Goal: Information Seeking & Learning: Learn about a topic

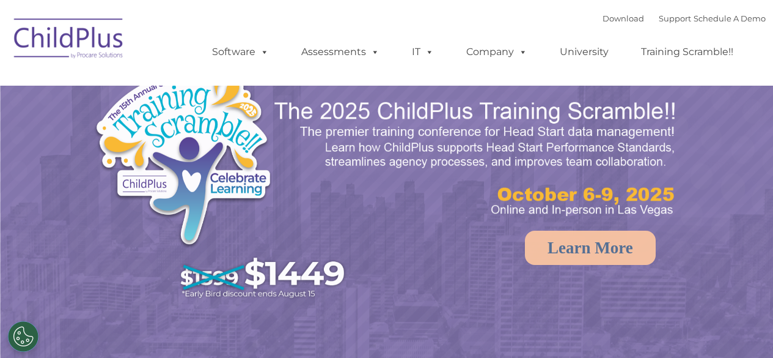
select select "MEDIUM"
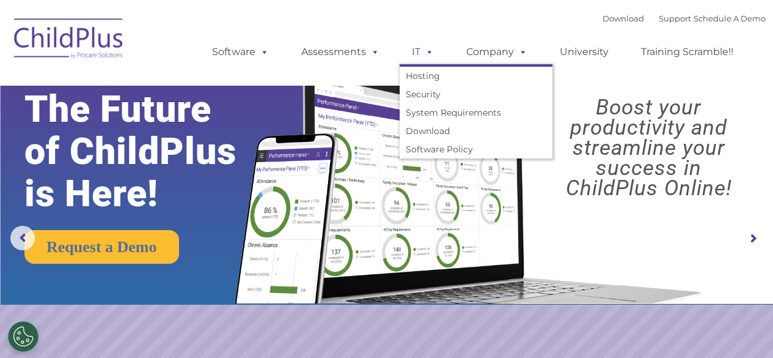
click at [428, 52] on span at bounding box center [427, 52] width 13 height 12
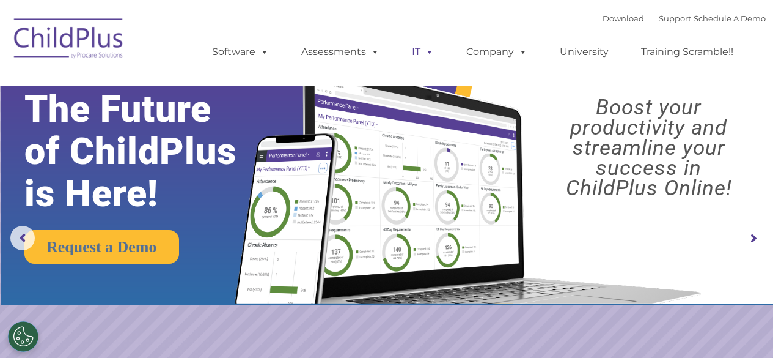
click at [428, 52] on span at bounding box center [427, 52] width 13 height 12
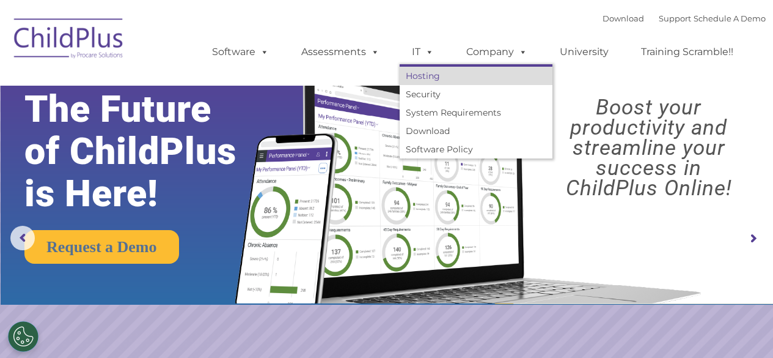
click at [421, 82] on link "Hosting" at bounding box center [476, 76] width 153 height 18
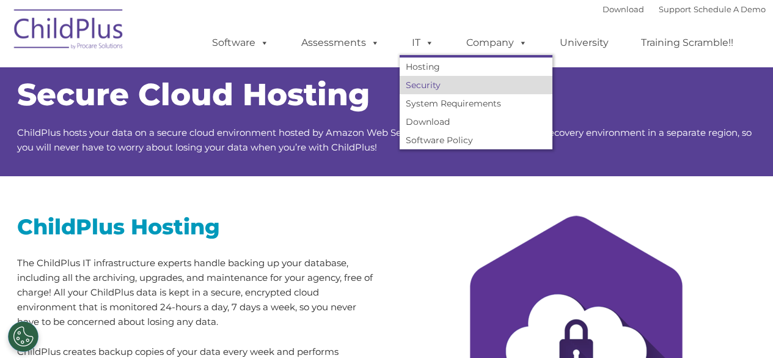
click at [423, 90] on link "Security" at bounding box center [476, 85] width 153 height 18
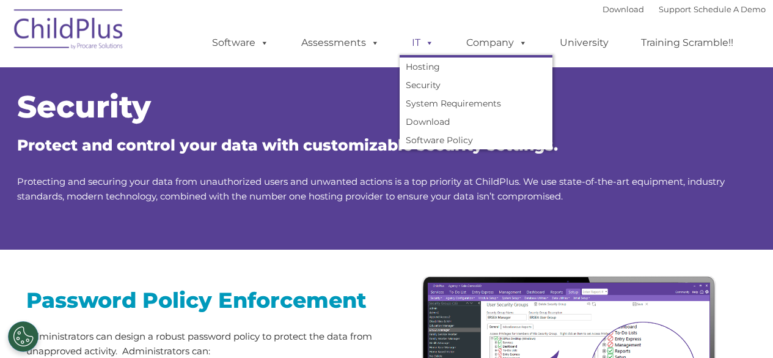
click at [425, 39] on span at bounding box center [427, 43] width 13 height 12
click at [429, 102] on link "System Requirements" at bounding box center [476, 103] width 153 height 18
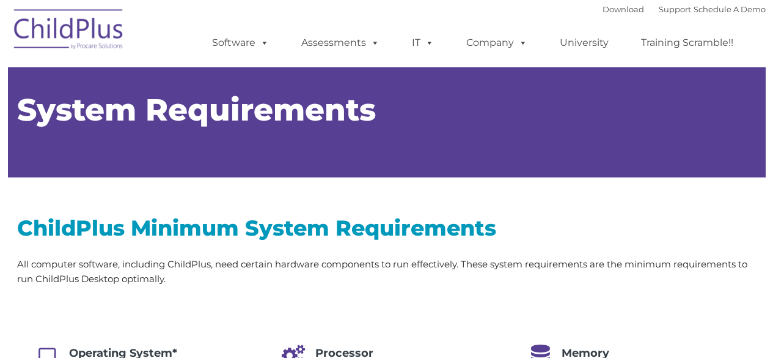
click at [429, 102] on h1 "System Requirements" at bounding box center [387, 110] width 740 height 31
type input ""
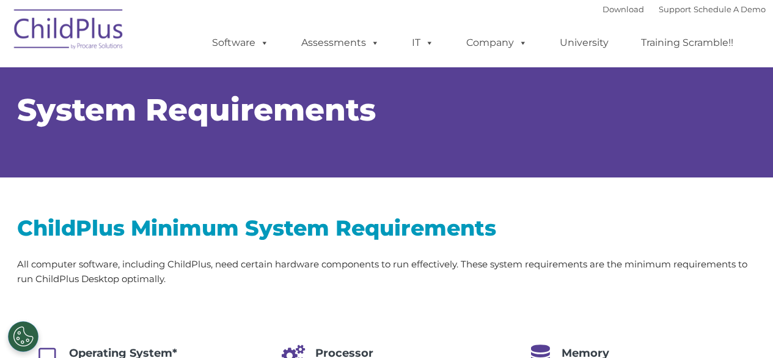
select select "MEDIUM"
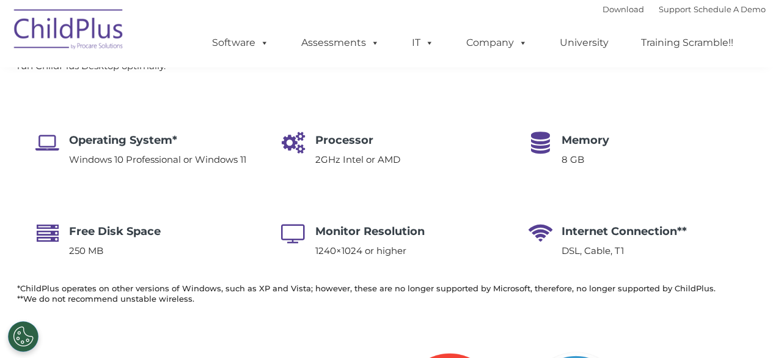
scroll to position [214, 0]
click at [650, 123] on div "Operating System* Windows 10 Professional or Windows 11 Processor 2GHz Intel or…" at bounding box center [387, 185] width 740 height 182
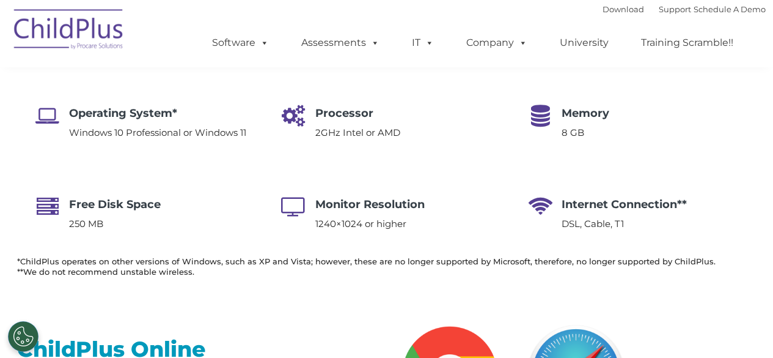
scroll to position [239, 0]
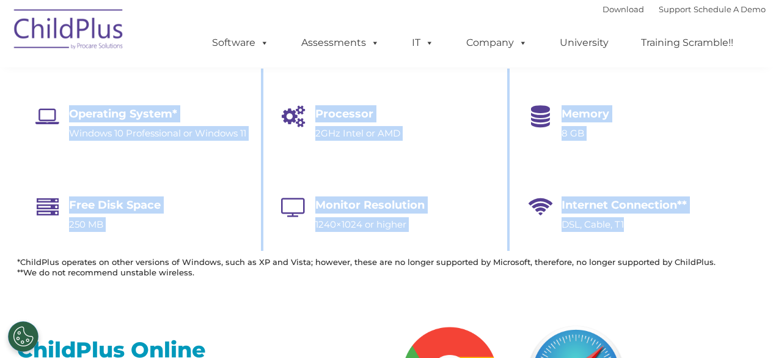
drag, startPoint x: 33, startPoint y: 110, endPoint x: 645, endPoint y: 220, distance: 621.7
click at [645, 220] on div "Operating System* Windows 10 Professional or Windows 11 Processor 2GHz Intel or…" at bounding box center [387, 159] width 740 height 182
copy div "Operating System* Windows 10 Professional or Windows 11 Processor 2GHz Intel or…"
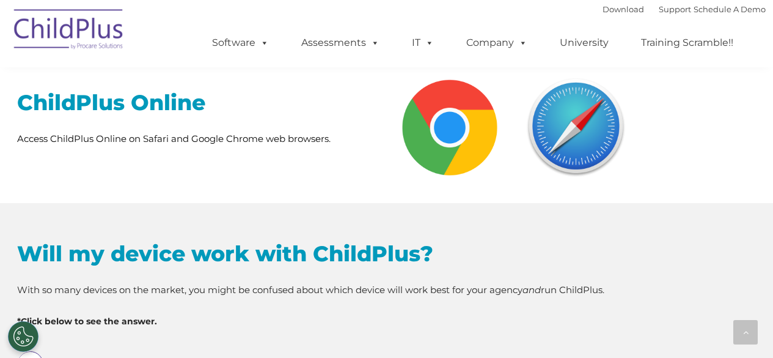
scroll to position [484, 0]
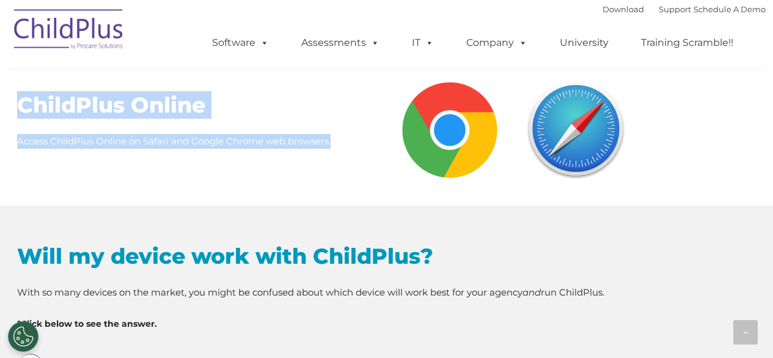
drag, startPoint x: 18, startPoint y: 100, endPoint x: 346, endPoint y: 142, distance: 331.0
click at [346, 142] on div "ChildPlus Online Access ChildPlus Online on Safari and Google Chrome web browse…" at bounding box center [197, 119] width 361 height 57
click at [346, 144] on p "Access ChildPlus Online on Safari and Google Chrome web browsers." at bounding box center [197, 141] width 361 height 15
drag, startPoint x: 16, startPoint y: 105, endPoint x: 352, endPoint y: 133, distance: 337.4
click at [352, 133] on div "ChildPlus Online Access ChildPlus Online on Safari and Google Chrome web browse…" at bounding box center [197, 112] width 379 height 116
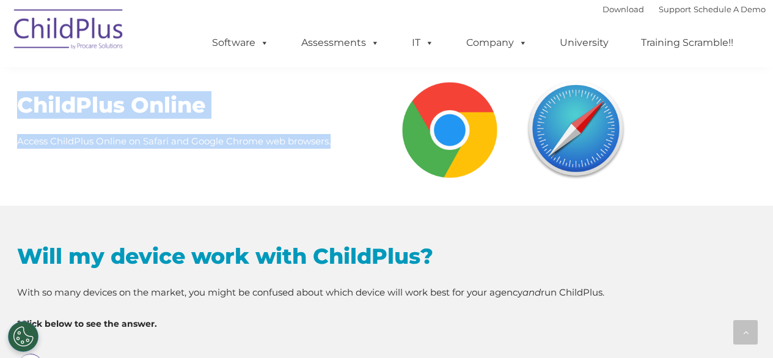
copy div "ChildPlus Online Access ChildPlus Online on Safari and Google Chrome web browse…"
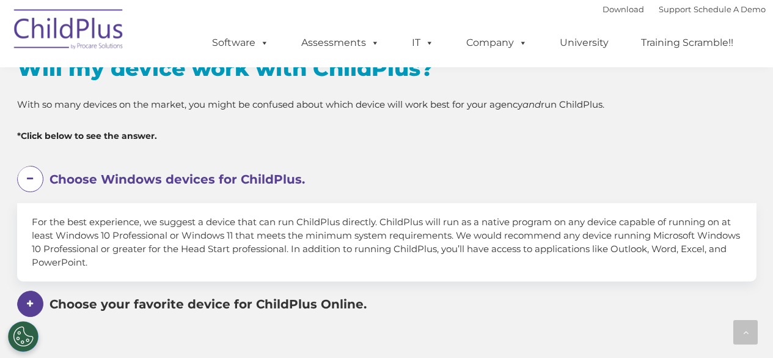
scroll to position [720, 0]
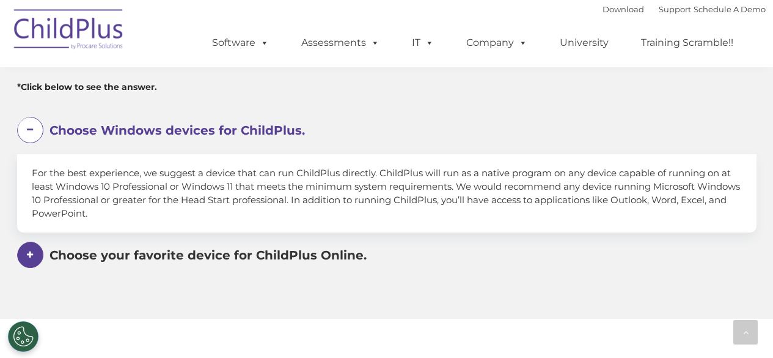
drag, startPoint x: 31, startPoint y: 170, endPoint x: 163, endPoint y: 217, distance: 140.8
click at [163, 217] on div "For the best experience, we suggest a device that can run ChildPlus directly. C…" at bounding box center [387, 193] width 740 height 78
copy div "For the best experience, we suggest a device that can run ChildPlus directly. C…"
click at [305, 256] on span "Choose your favorite device for ChildPlus Online." at bounding box center [208, 255] width 317 height 15
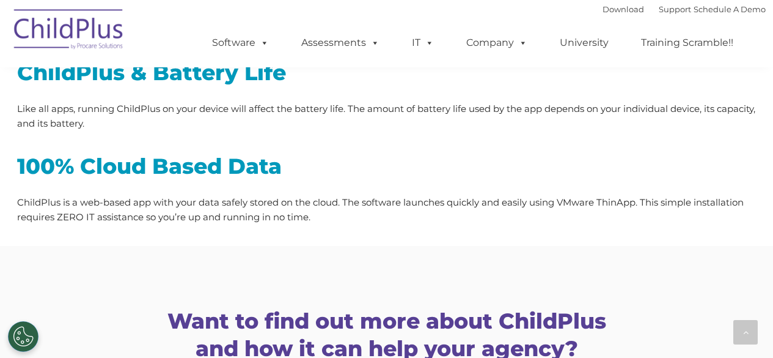
scroll to position [1665, 0]
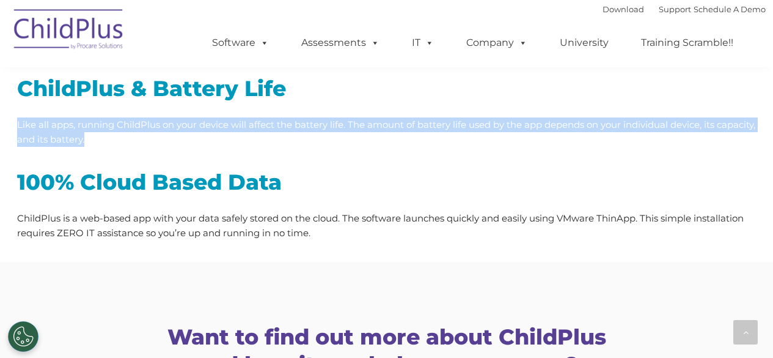
drag, startPoint x: 15, startPoint y: 123, endPoint x: 126, endPoint y: 142, distance: 113.0
click at [126, 142] on div "ChildPlus & Battery Life Like all apps, running ChildPlus on your device will a…" at bounding box center [387, 150] width 758 height 224
copy p "Like all apps, running ChildPlus on your device will affect the battery life. T…"
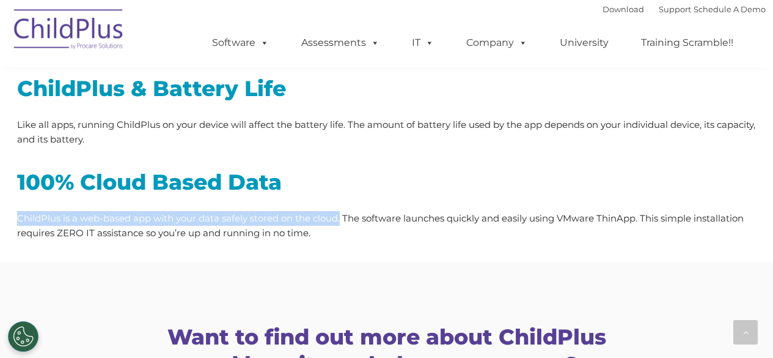
drag, startPoint x: 17, startPoint y: 219, endPoint x: 341, endPoint y: 221, distance: 324.0
click at [341, 221] on p "ChildPlus is a web-based app with your data safely stored on the cloud. The sof…" at bounding box center [387, 225] width 740 height 29
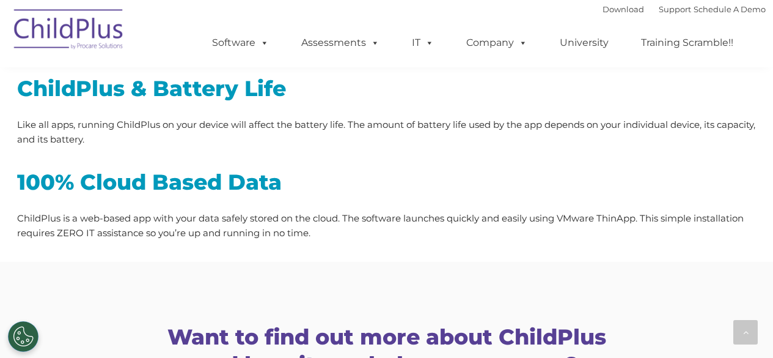
click at [418, 253] on div "ChildPlus & Battery Life Like all apps, running ChildPlus on your device will a…" at bounding box center [387, 150] width 758 height 224
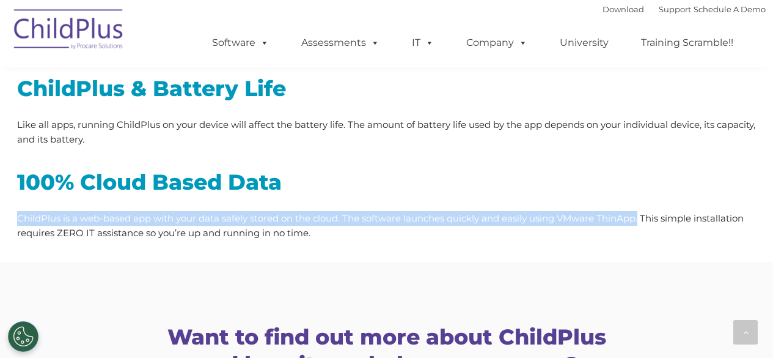
drag, startPoint x: 18, startPoint y: 217, endPoint x: 640, endPoint y: 212, distance: 621.7
click at [640, 212] on p "ChildPlus is a web-based app with your data safely stored on the cloud. The sof…" at bounding box center [387, 225] width 740 height 29
copy p "ChildPlus is a web-based app with your data safely stored on the cloud. The sof…"
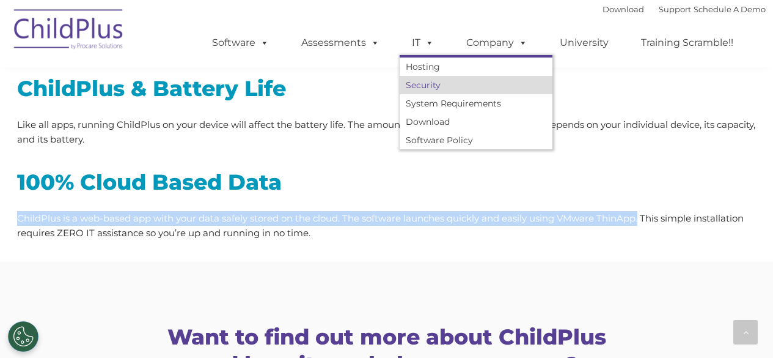
click at [418, 86] on link "Security" at bounding box center [476, 85] width 153 height 18
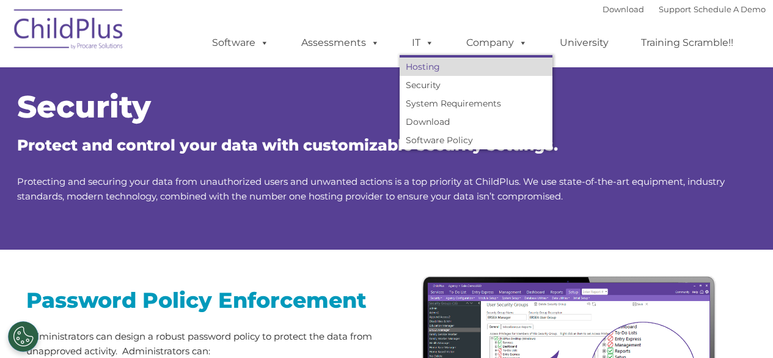
click at [425, 65] on link "Hosting" at bounding box center [476, 66] width 153 height 18
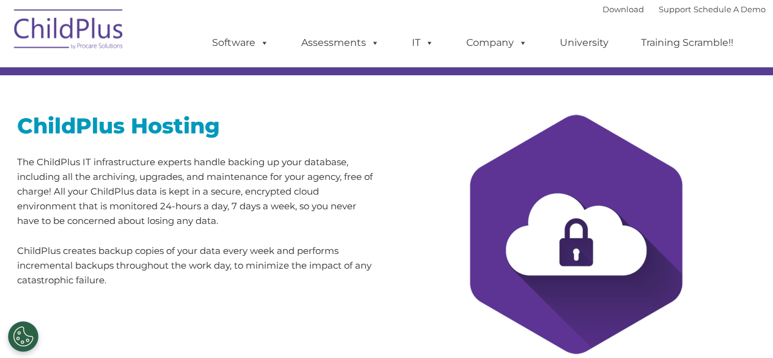
scroll to position [101, 0]
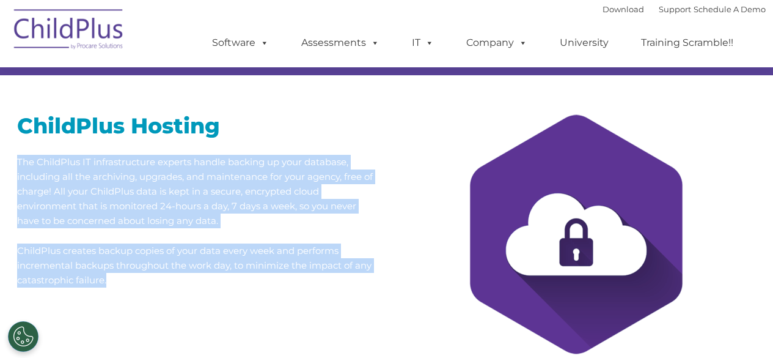
drag, startPoint x: 15, startPoint y: 155, endPoint x: 172, endPoint y: 284, distance: 203.7
click at [172, 284] on div "ChildPlus Hosting The ChildPlus IT infrastructure experts handle backing up you…" at bounding box center [197, 192] width 379 height 234
copy div "The ChildPlus IT infrastructure experts handle backing up your database, includ…"
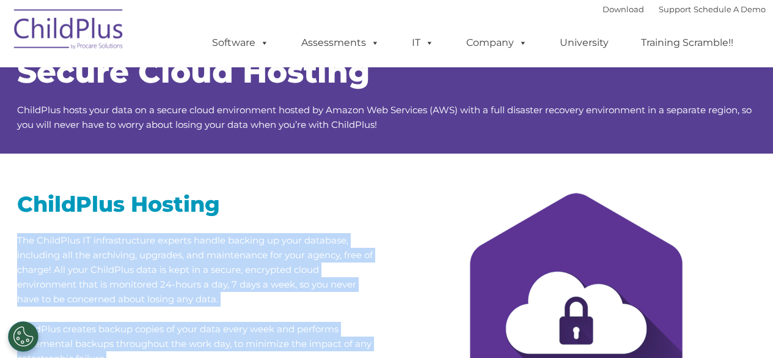
scroll to position [0, 0]
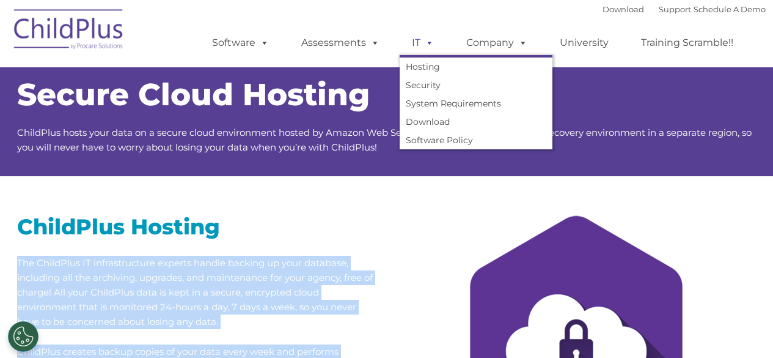
click at [417, 43] on link "IT" at bounding box center [423, 43] width 46 height 24
click at [428, 83] on link "Security" at bounding box center [476, 85] width 153 height 18
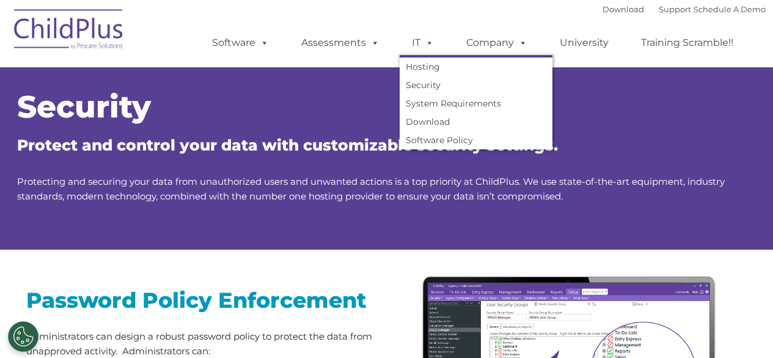
click at [427, 44] on span at bounding box center [427, 43] width 13 height 12
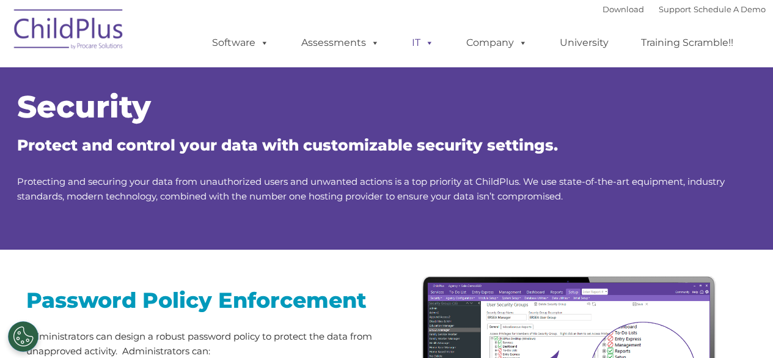
click at [424, 43] on span at bounding box center [427, 43] width 13 height 12
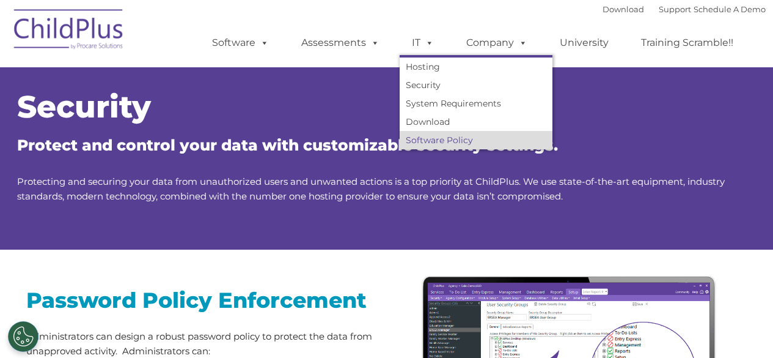
click at [428, 136] on link "Software Policy" at bounding box center [476, 140] width 153 height 18
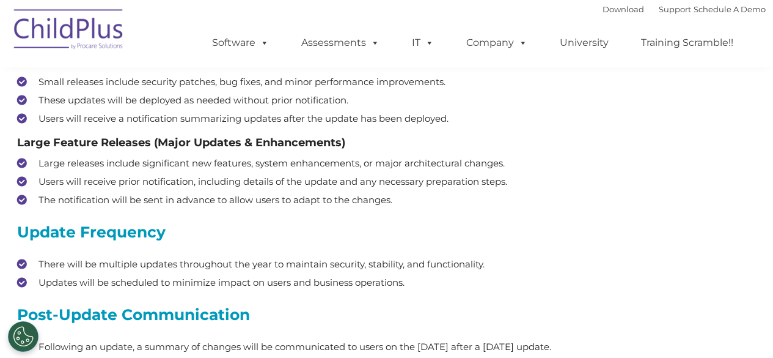
scroll to position [319, 0]
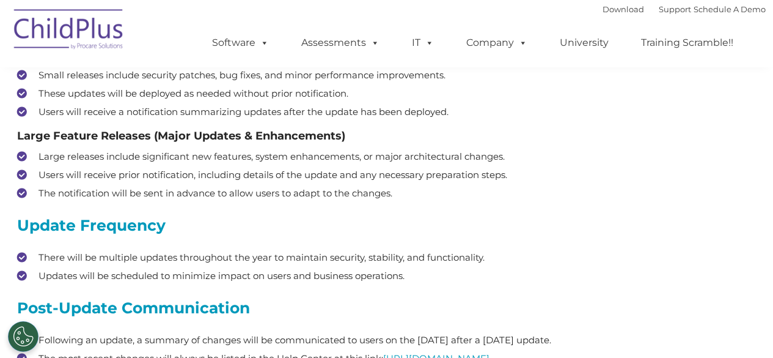
click at [725, 317] on div "Purpose This policy outlines the approach and procedures for software updates t…" at bounding box center [387, 253] width 740 height 747
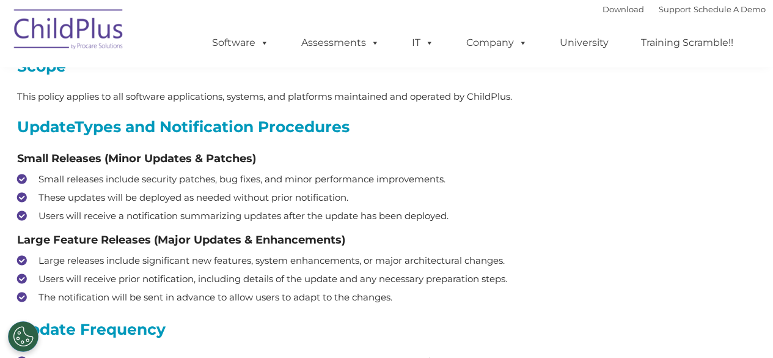
scroll to position [210, 0]
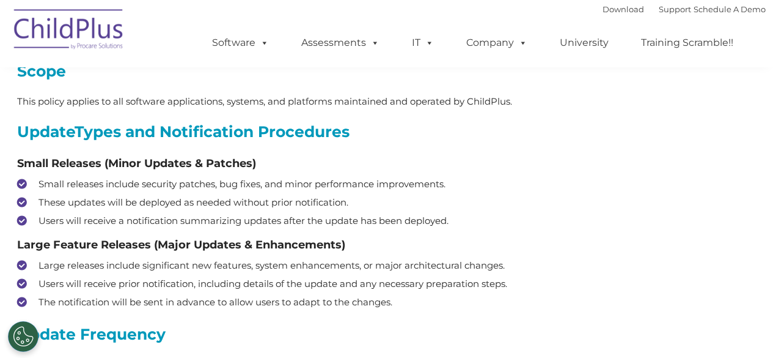
click at [740, 343] on div "Purpose This policy outlines the approach and procedures for software updates t…" at bounding box center [387, 361] width 740 height 747
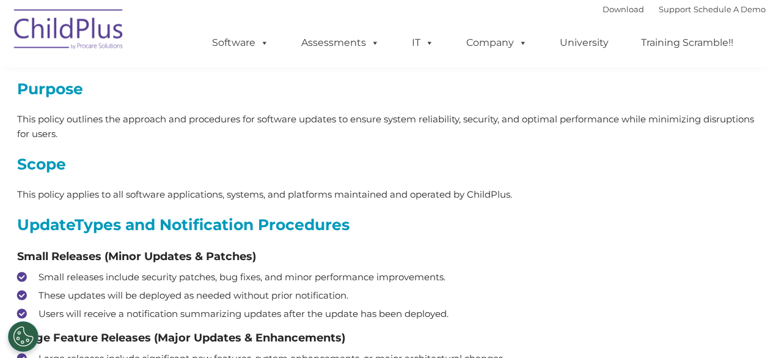
scroll to position [115, 0]
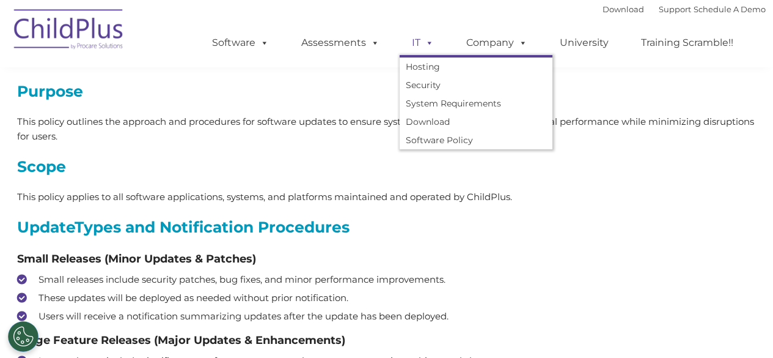
click at [427, 42] on span at bounding box center [427, 43] width 13 height 12
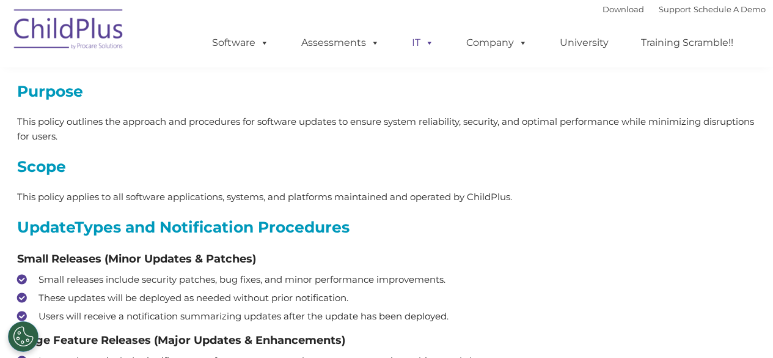
click at [427, 42] on span at bounding box center [427, 43] width 13 height 12
